Goal: Find specific page/section: Find specific page/section

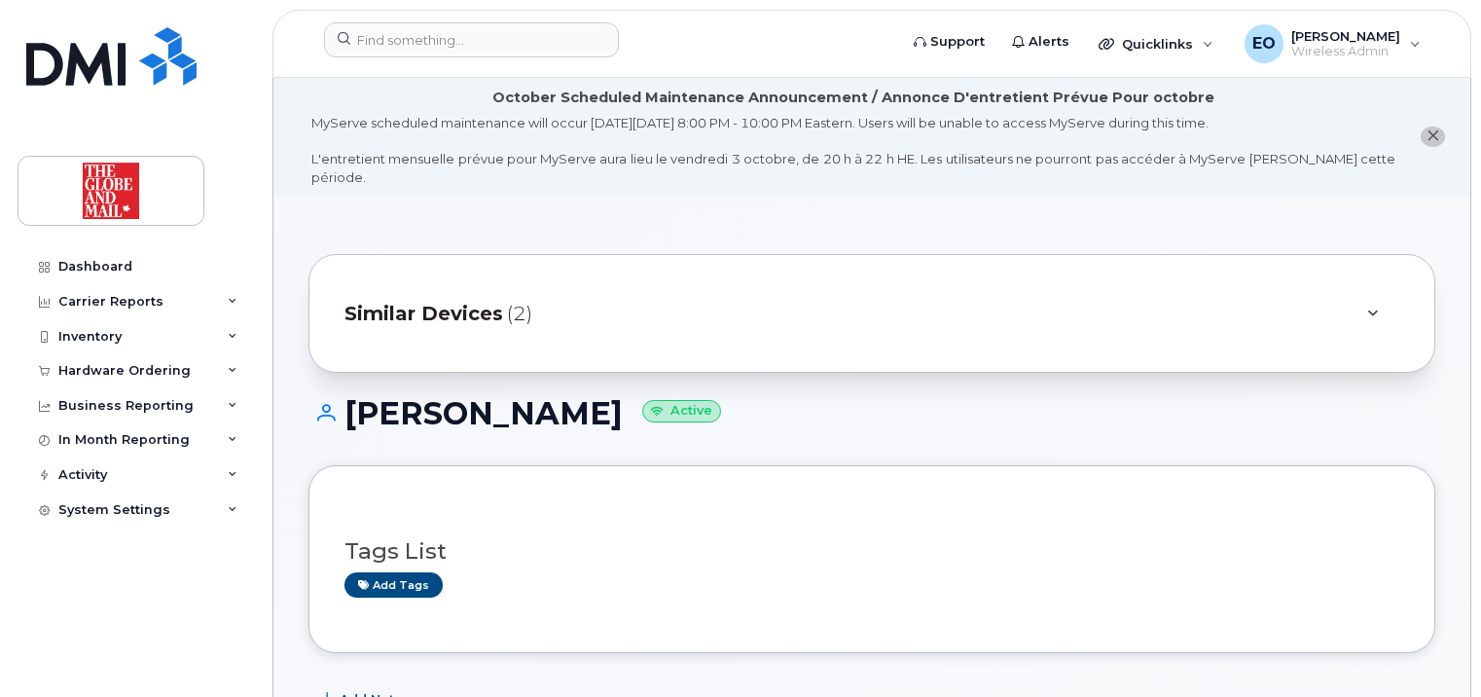
scroll to position [389, 0]
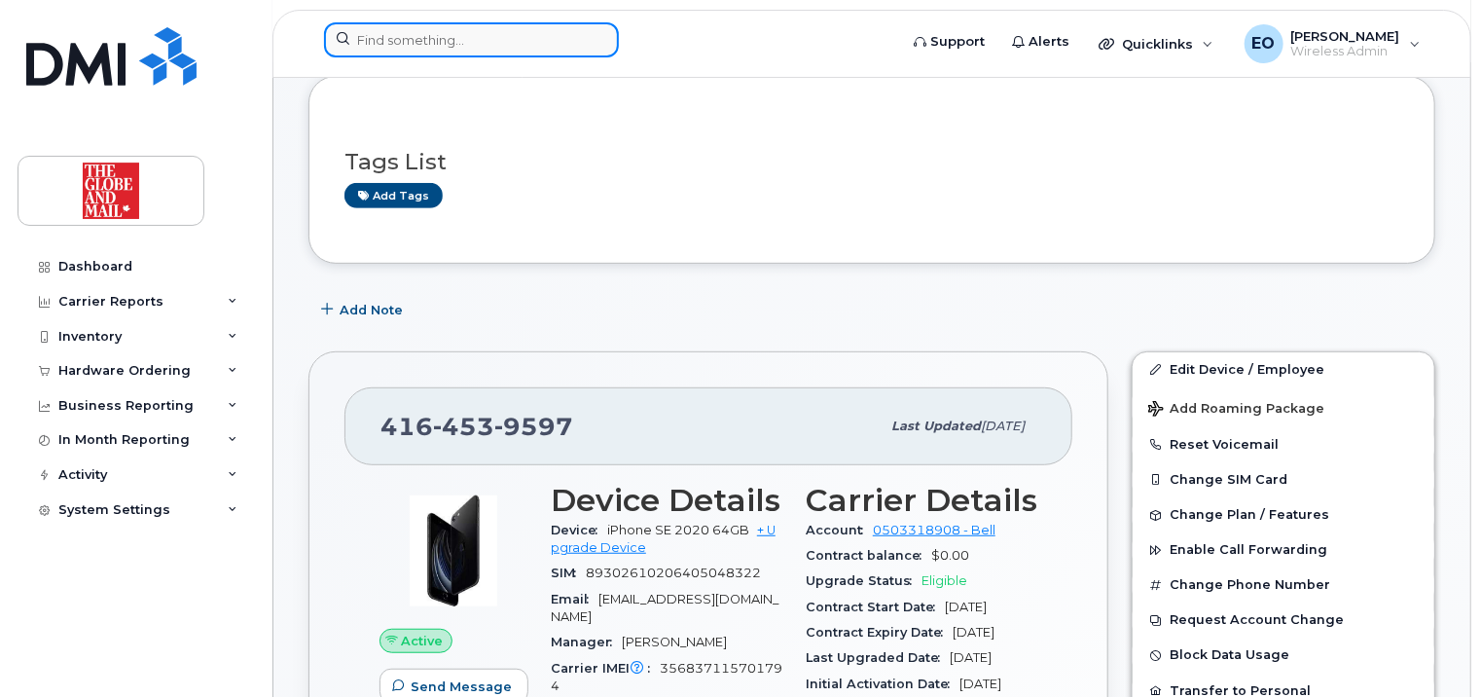
click at [439, 35] on input at bounding box center [471, 39] width 295 height 35
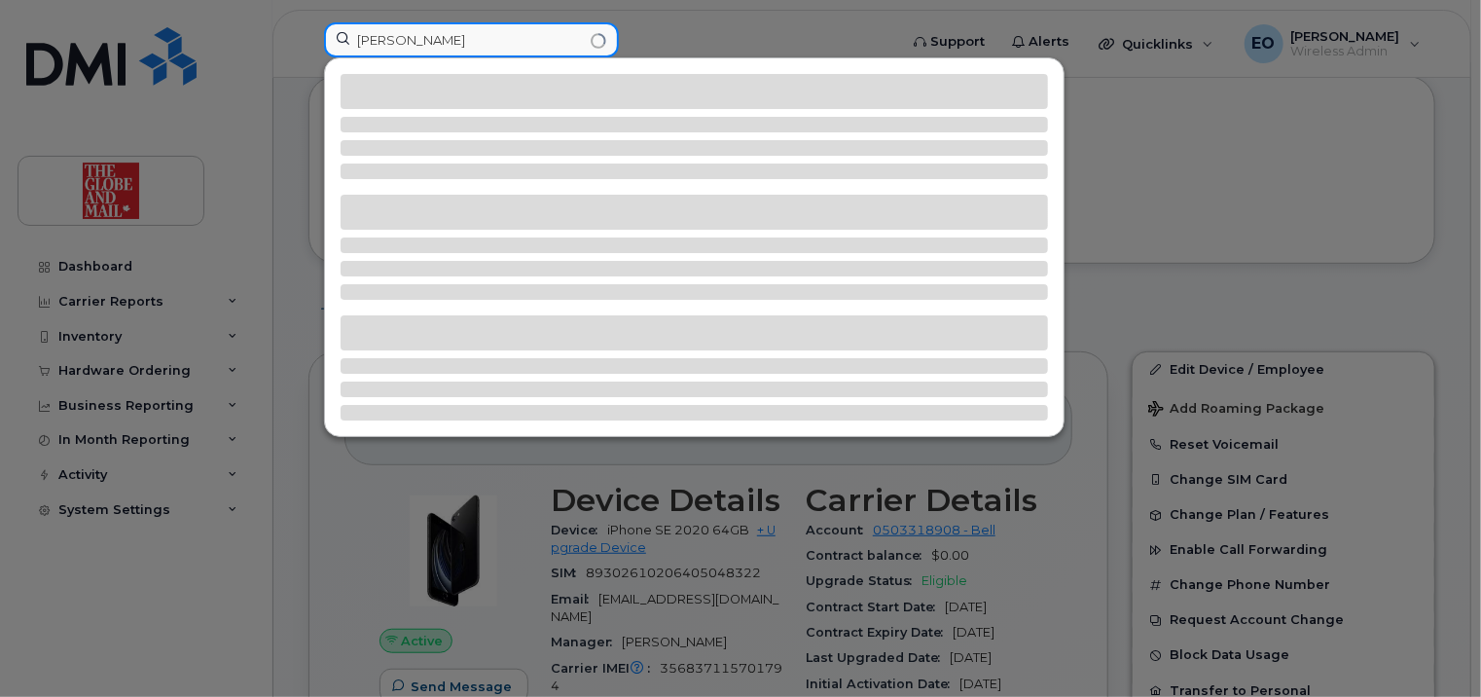
type input "pablo"
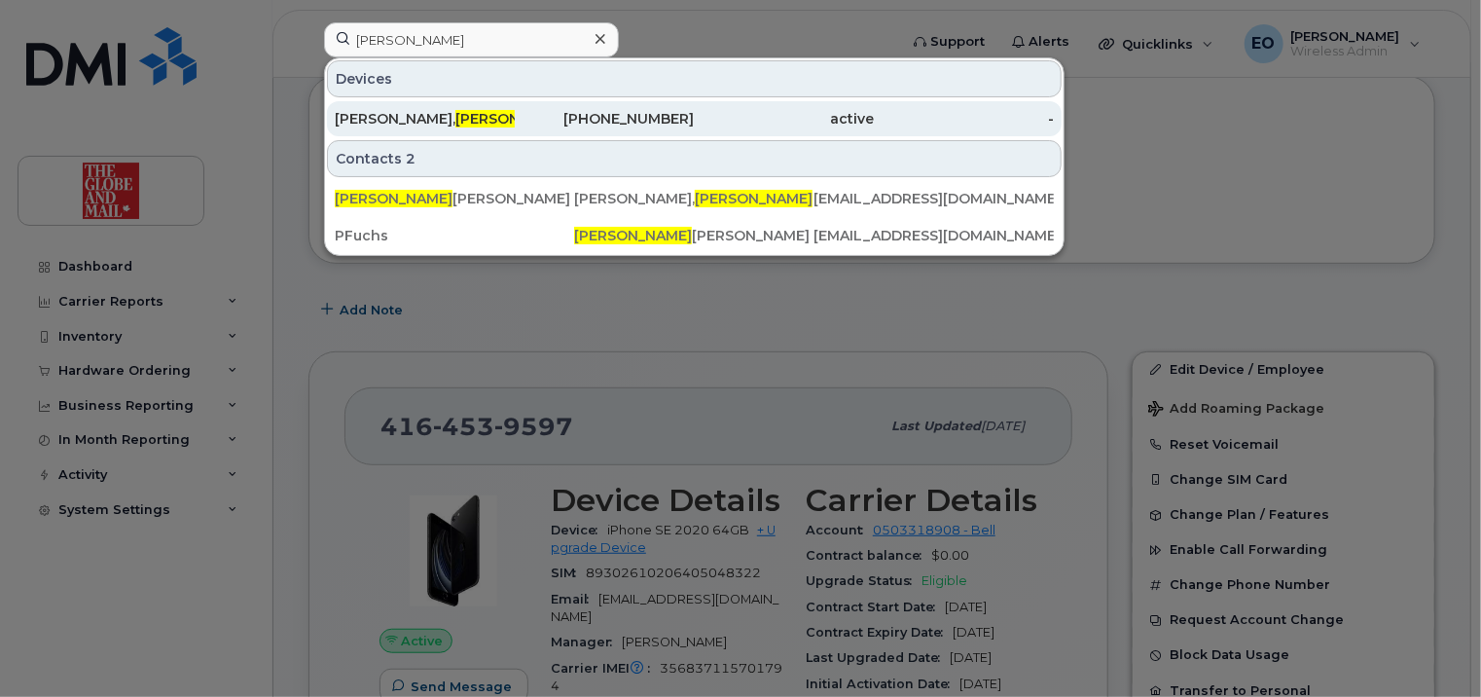
click at [562, 124] on div "416-575-4612" at bounding box center [605, 118] width 180 height 19
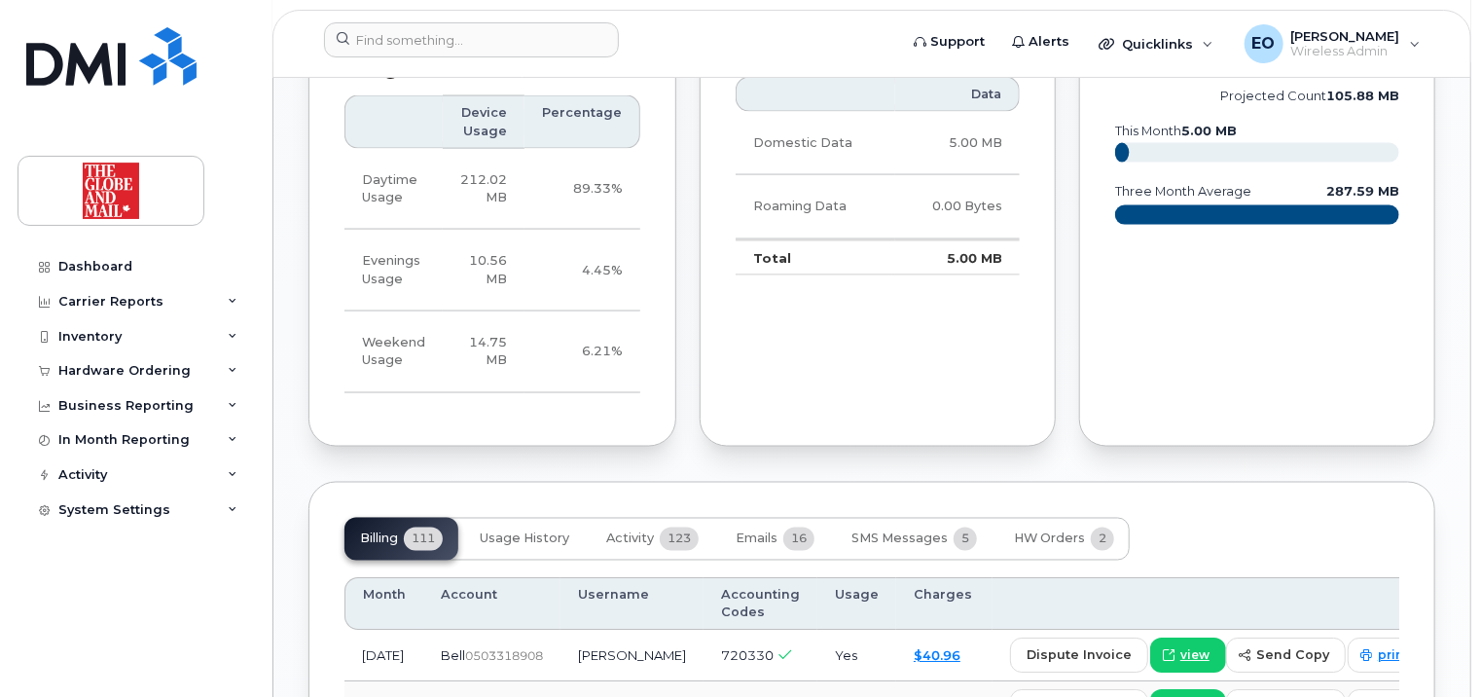
scroll to position [1460, 0]
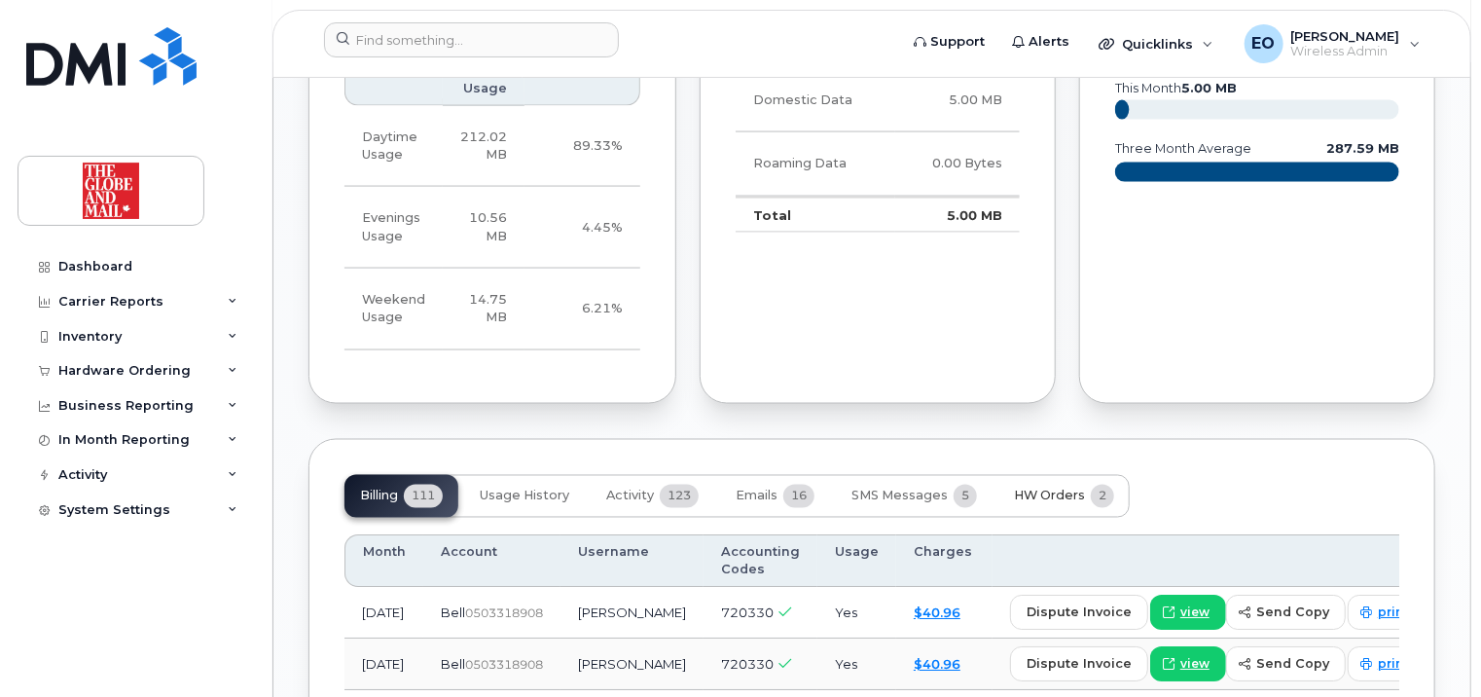
click at [1031, 488] on span "HW Orders" at bounding box center [1049, 496] width 71 height 16
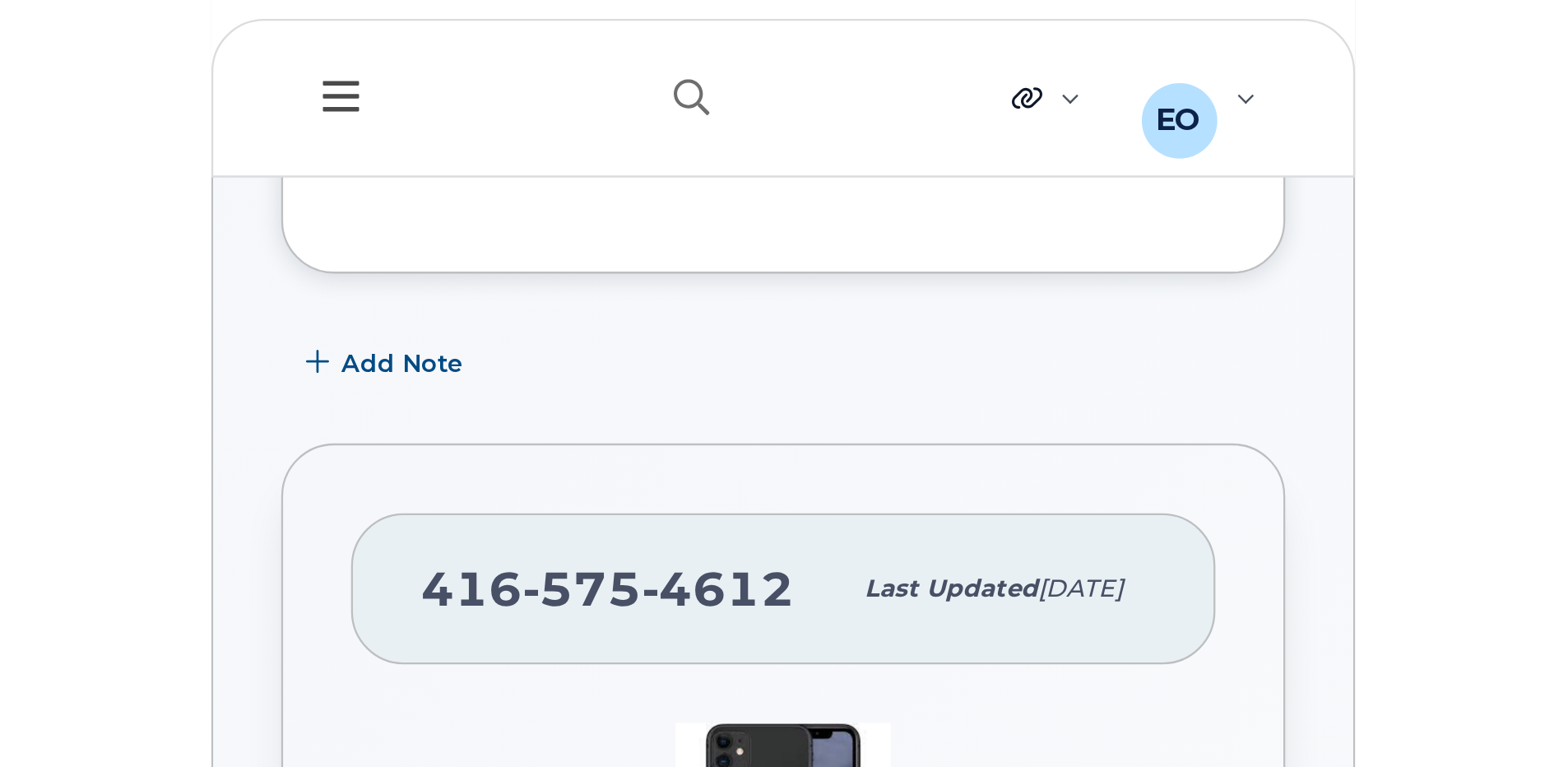
scroll to position [341, 0]
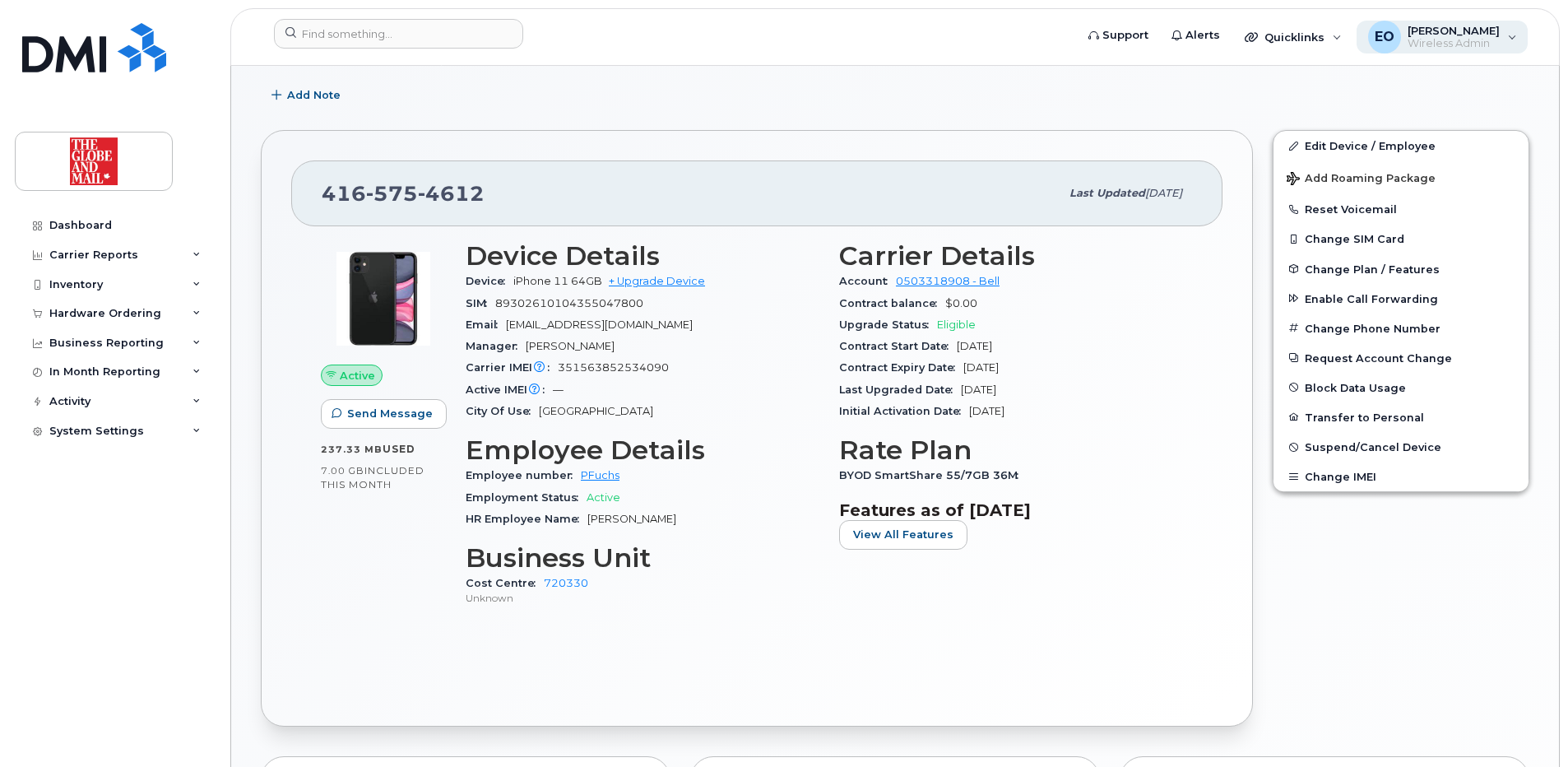
click at [1251, 21] on div "EO [PERSON_NAME] Wireless Admin" at bounding box center [1442, 36] width 172 height 33
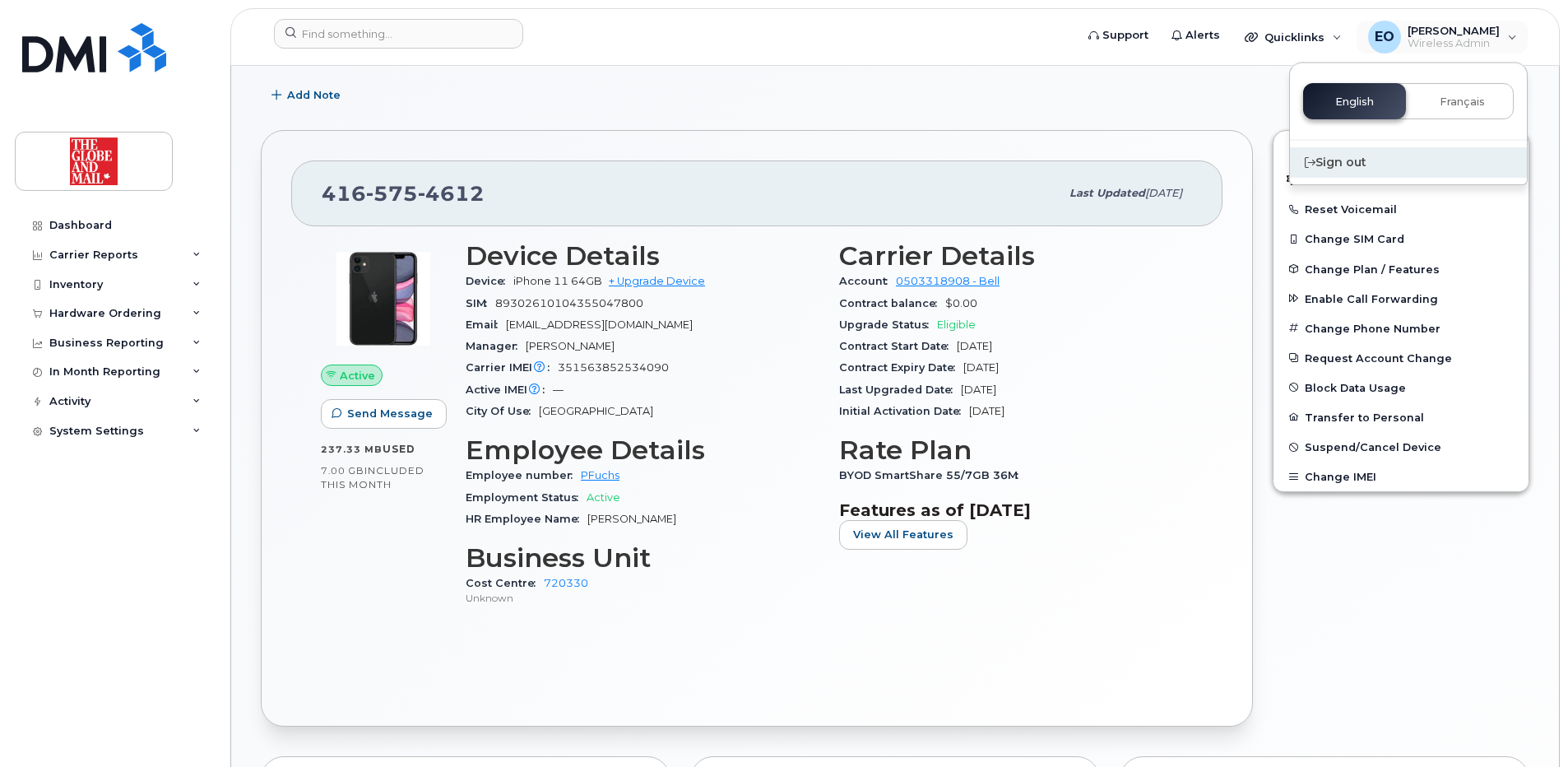
click at [1251, 162] on div "Sign out" at bounding box center [1408, 162] width 237 height 30
